Goal: Find specific page/section: Find specific page/section

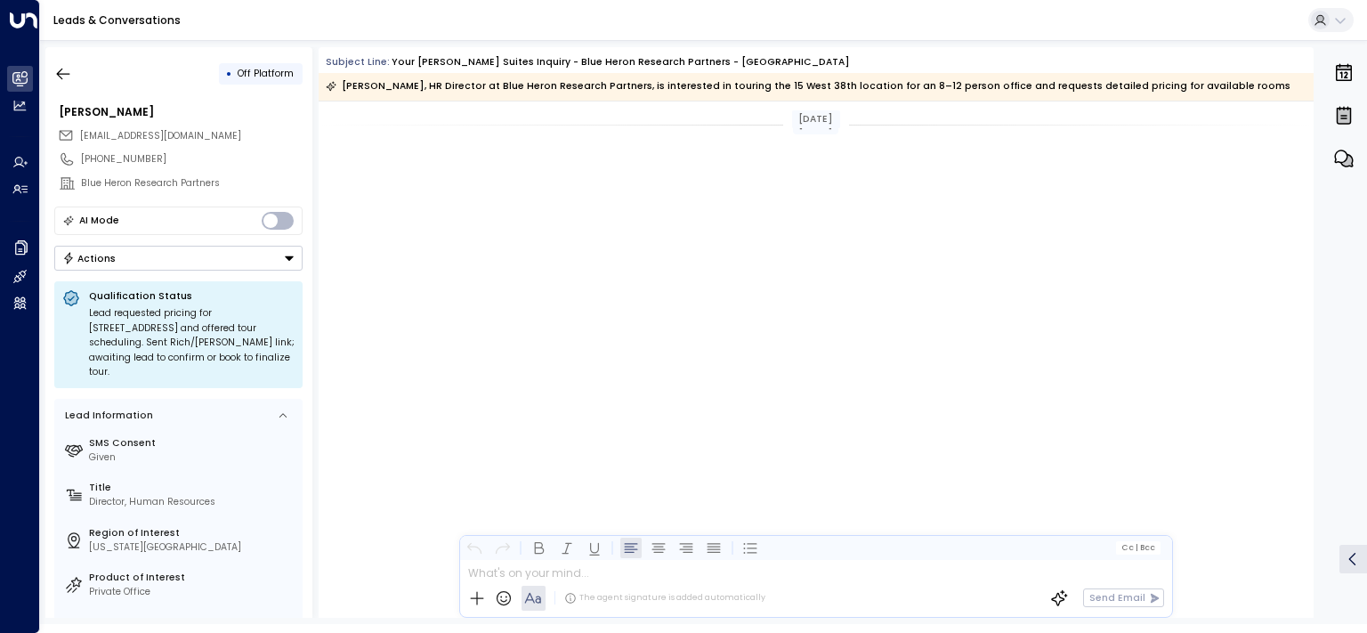
scroll to position [4501, 0]
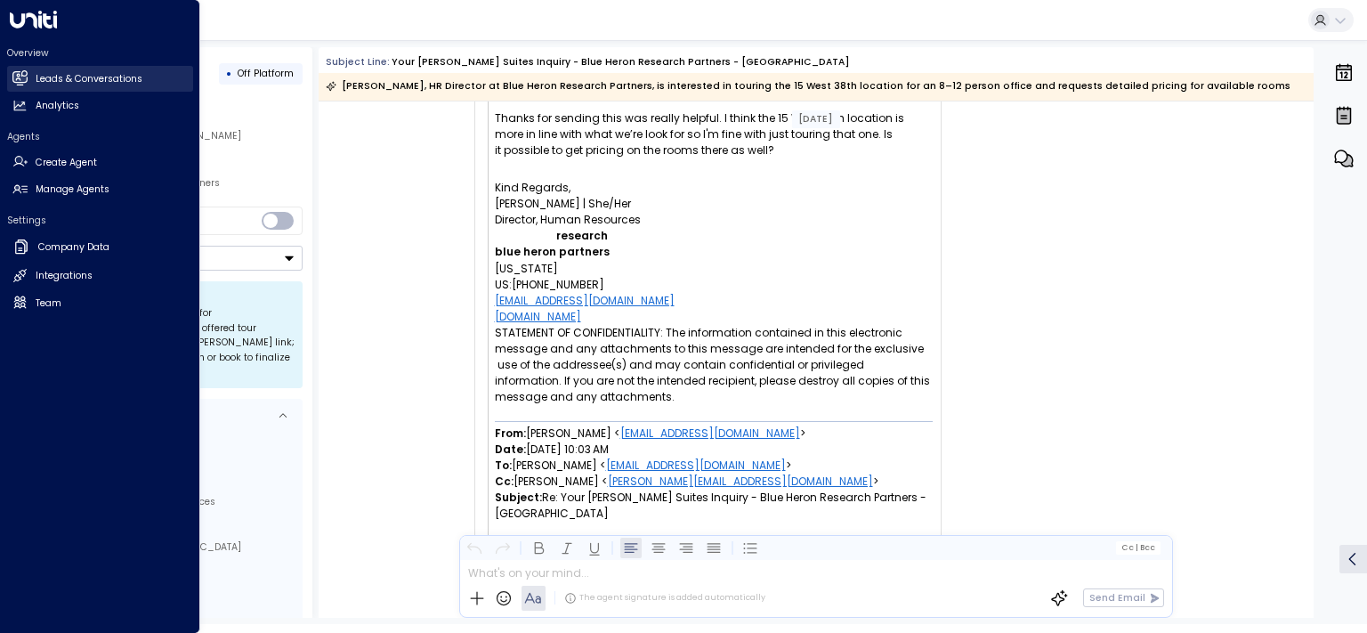
click at [52, 77] on h2 "Leads & Conversations" at bounding box center [89, 79] width 107 height 14
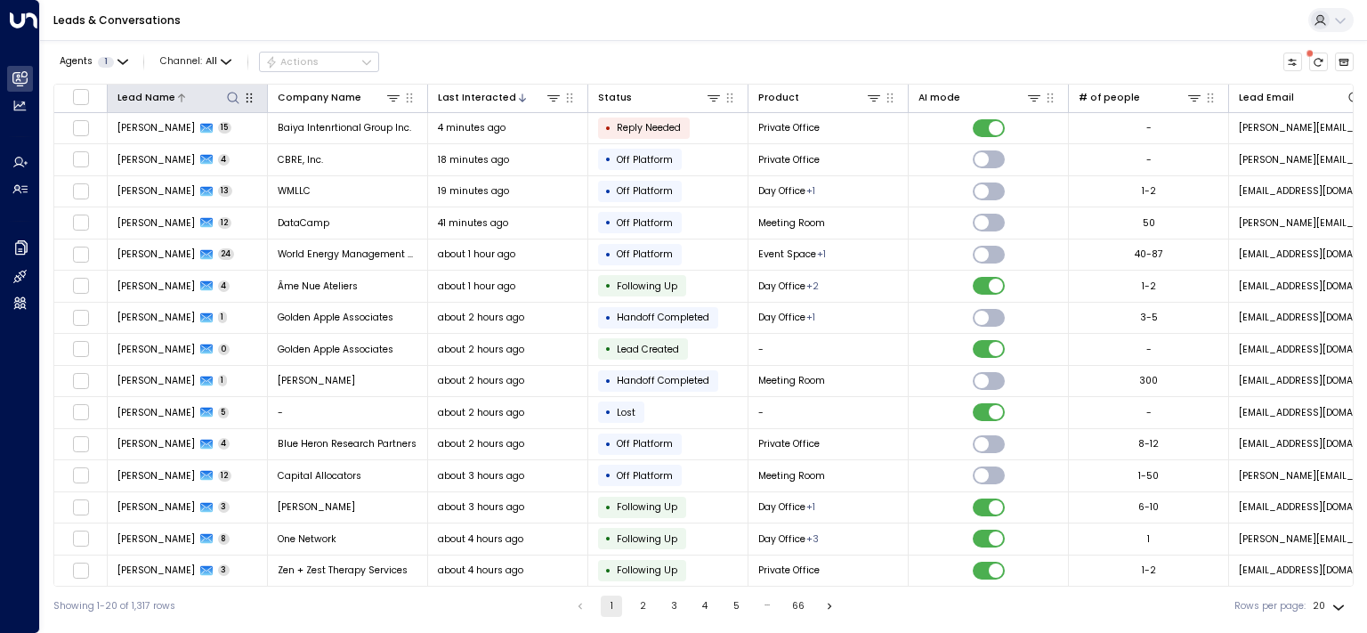
click at [227, 99] on icon at bounding box center [233, 98] width 14 height 14
type input "******"
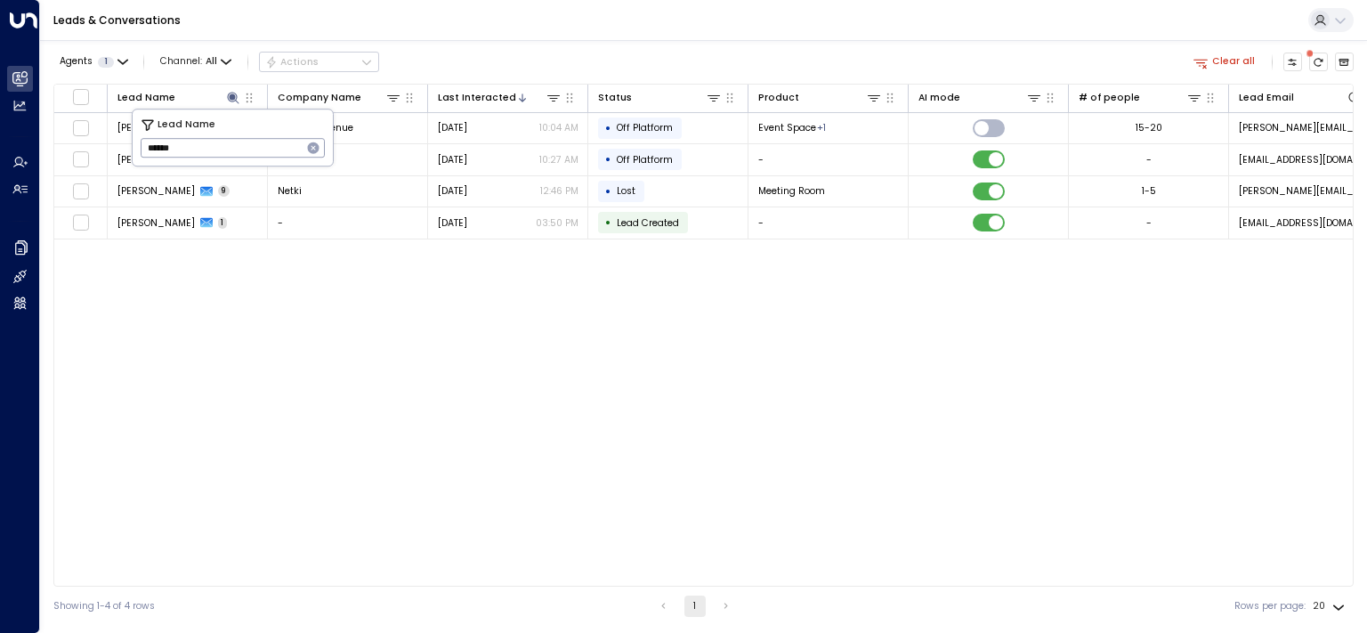
click at [897, 385] on div "Lead Name Company Name Last Interacted Status Product AI mode # of people Lead …" at bounding box center [703, 335] width 1300 height 503
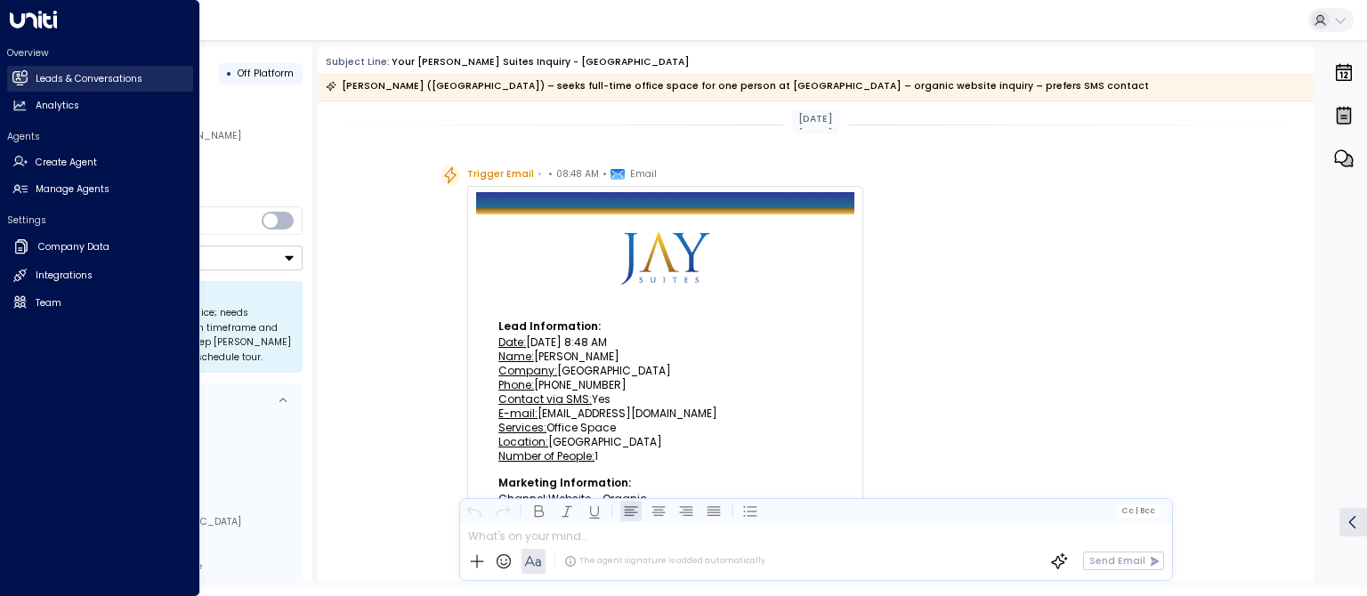
click at [24, 69] on link "Leads & Conversations Leads & Conversations" at bounding box center [100, 79] width 186 height 26
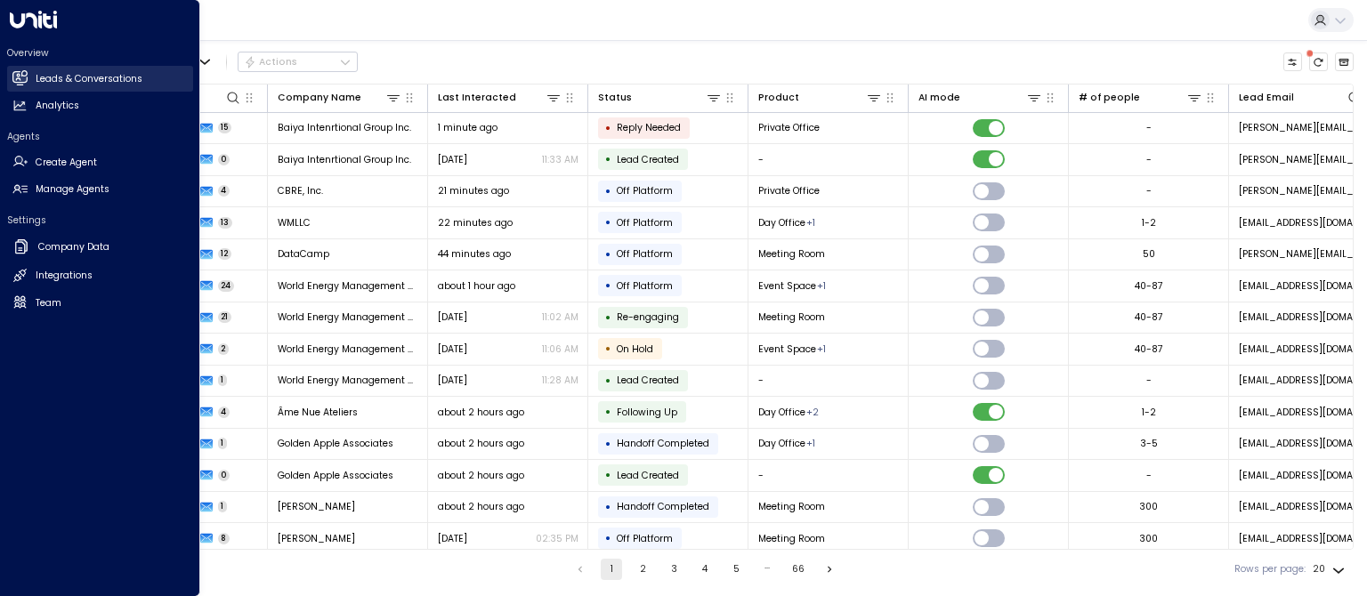
click at [71, 73] on h2 "Leads & Conversations" at bounding box center [89, 79] width 107 height 14
